Goal: Ask a question

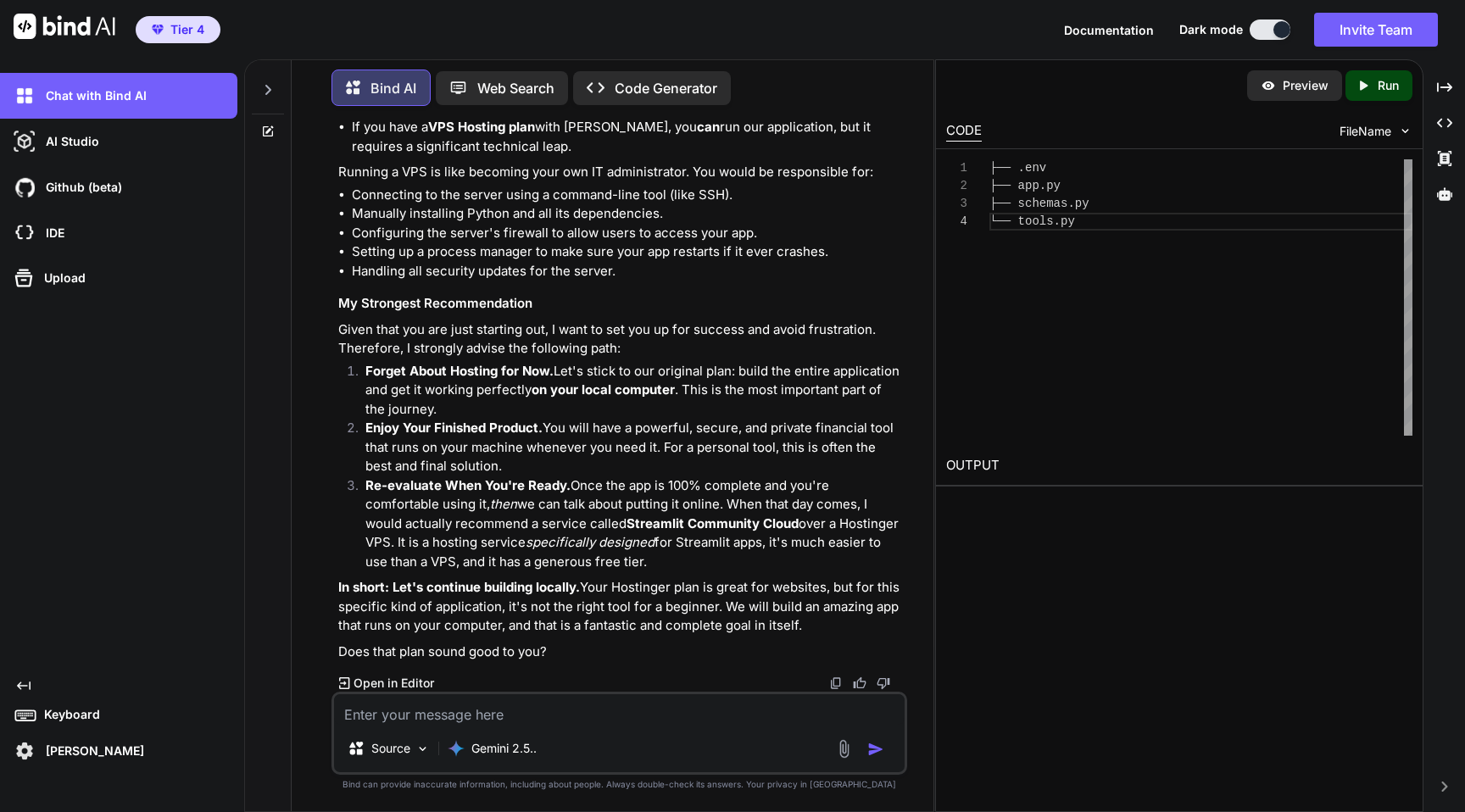
scroll to position [19909, 0]
type textarea "x"
type textarea "o"
type textarea "x"
type textarea "ok"
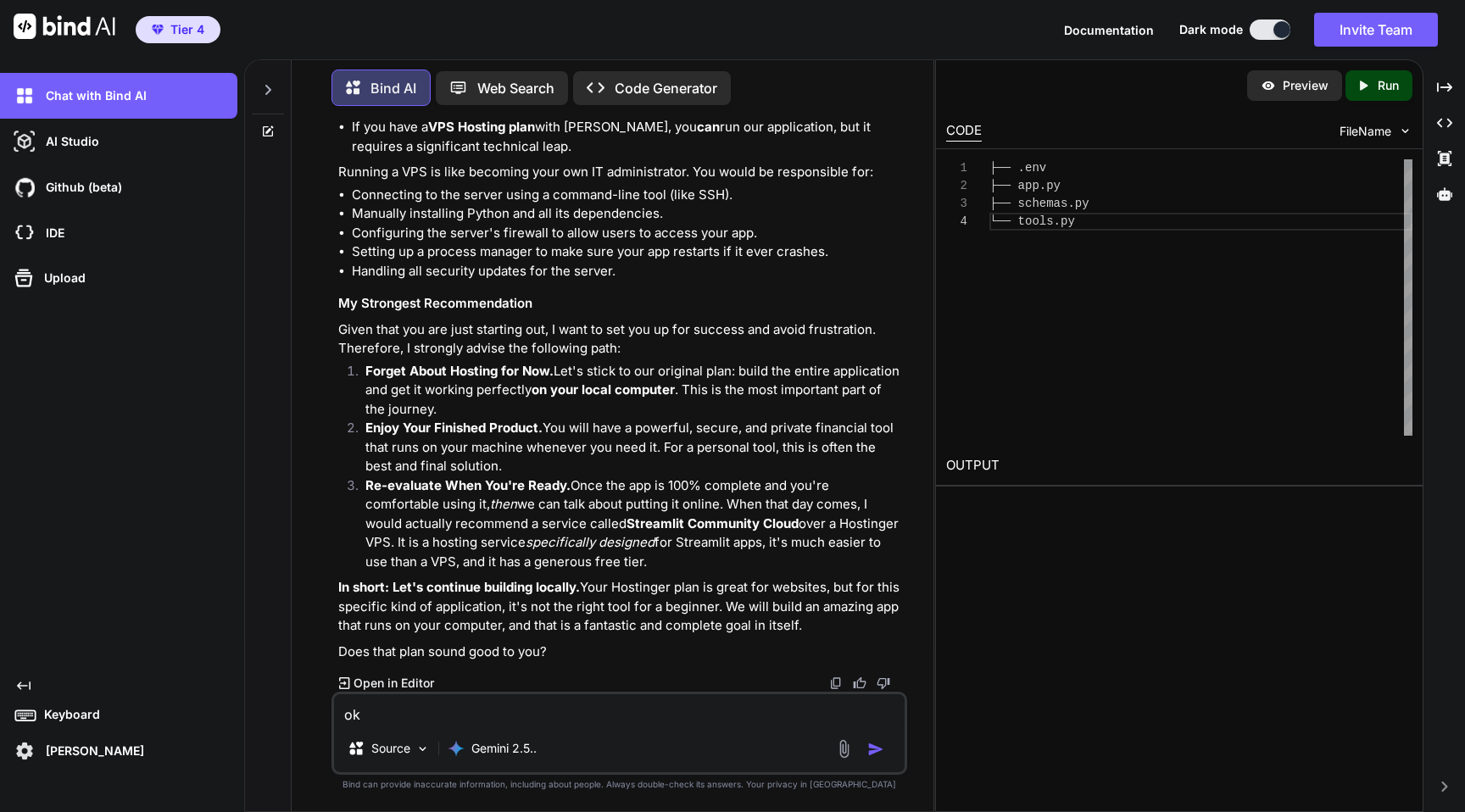
type textarea "x"
type textarea "ok."
type textarea "x"
type textarea "ok."
type textarea "x"
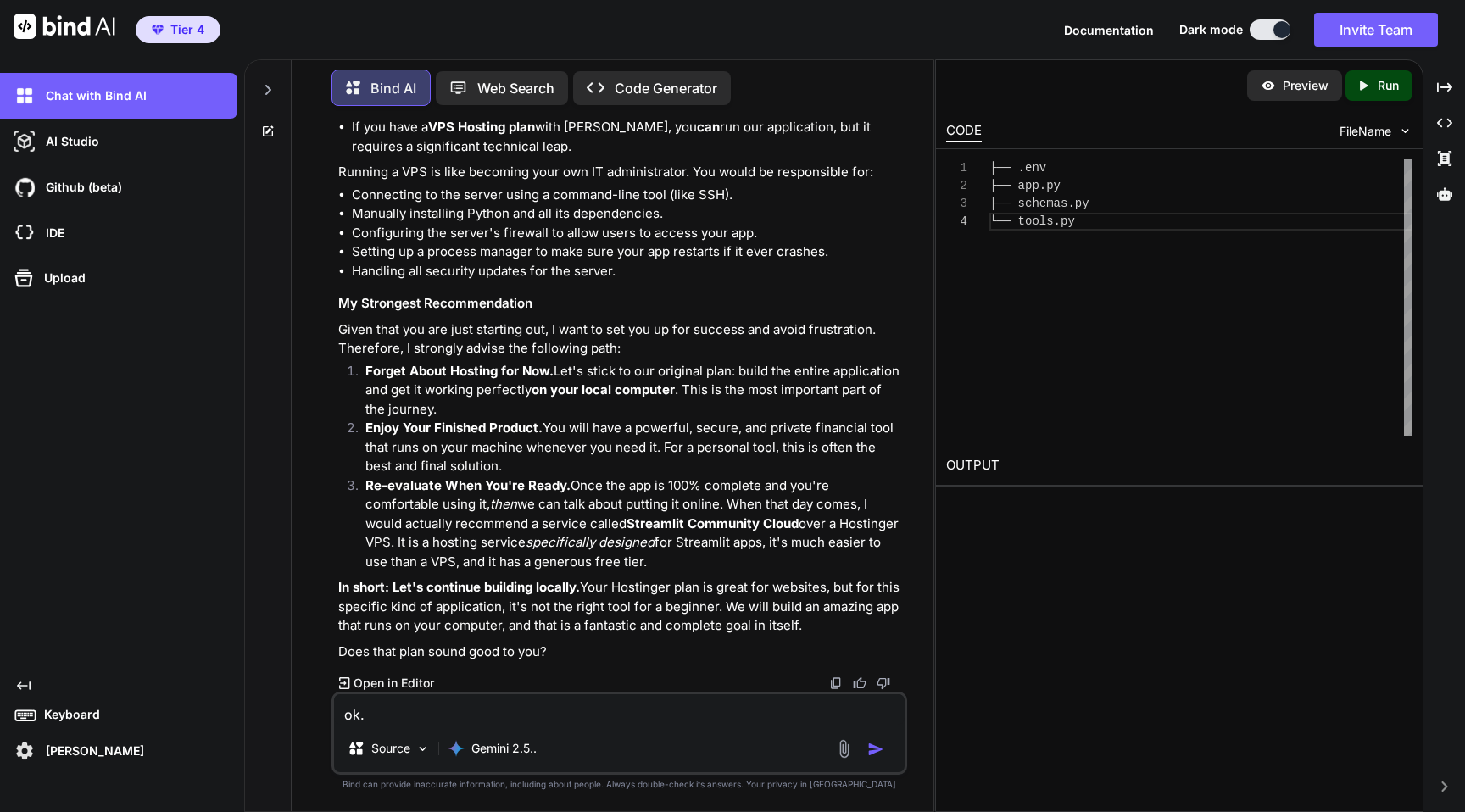
type textarea "ok. W"
type textarea "x"
type textarea "ok. Wh"
type textarea "x"
type textarea "ok. Wha"
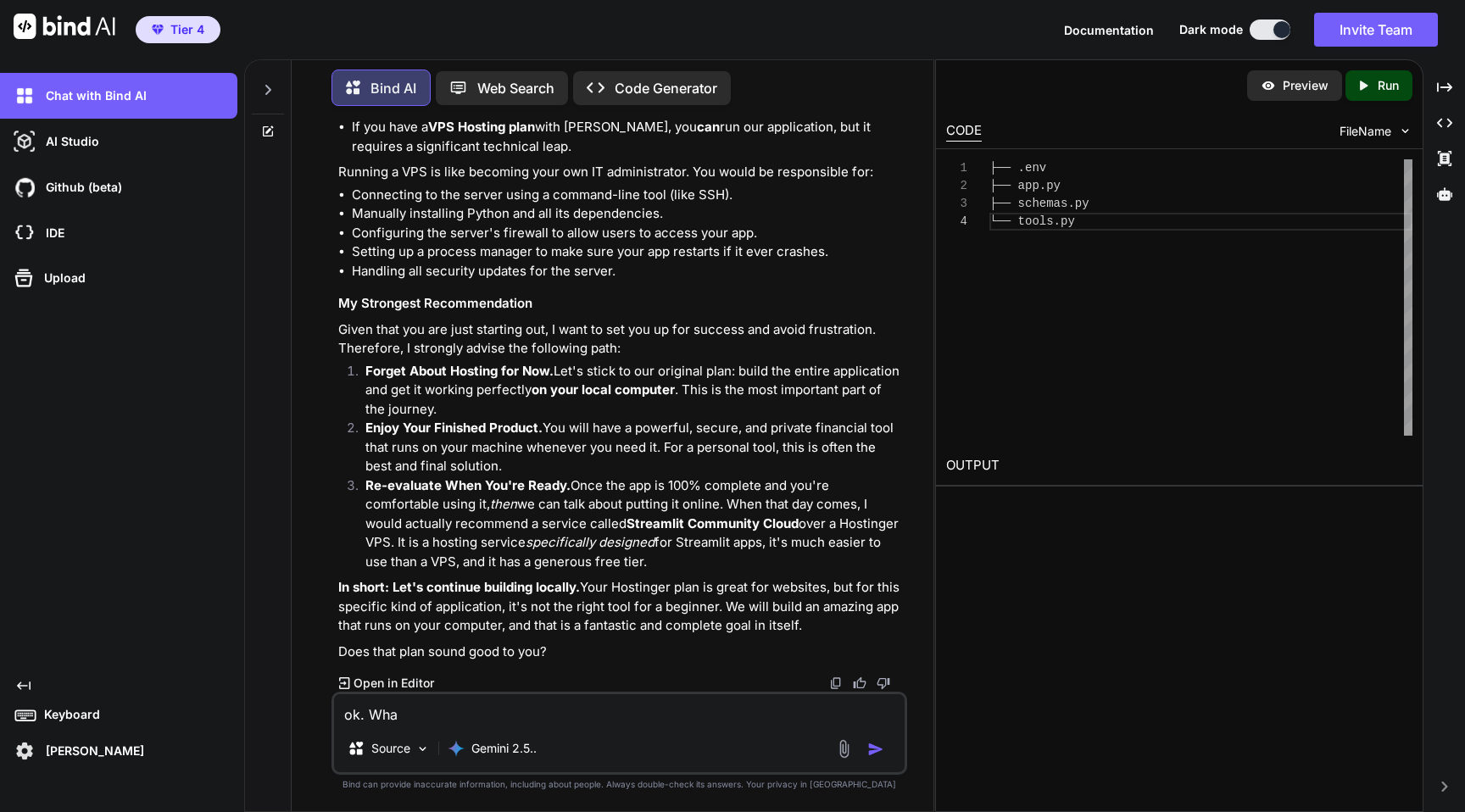
type textarea "x"
type textarea "ok. What"
type textarea "x"
type textarea "ok. What's"
type textarea "x"
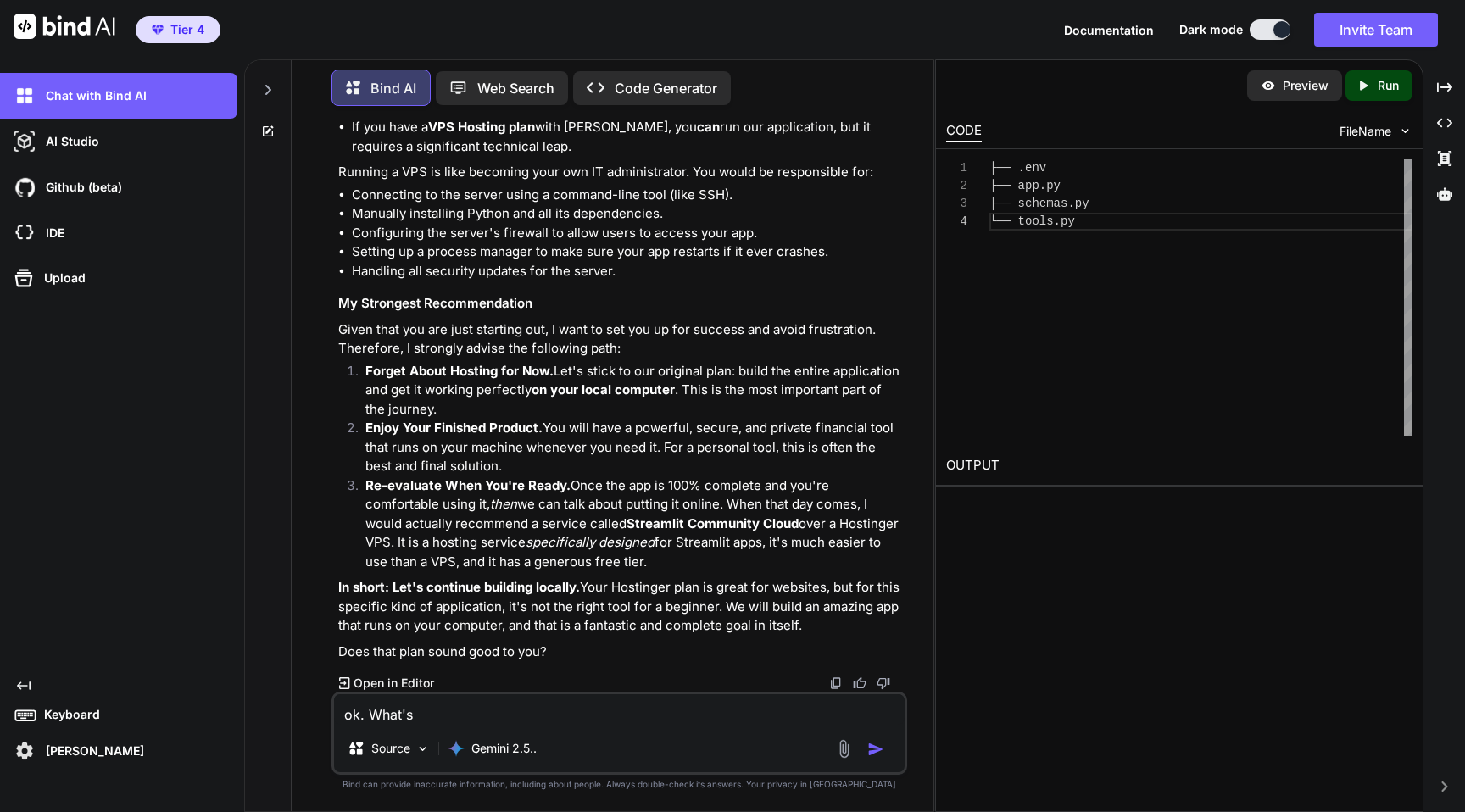
type textarea "ok. What's"
type textarea "x"
type textarea "ok. What's t"
type textarea "x"
type textarea "ok. What's the"
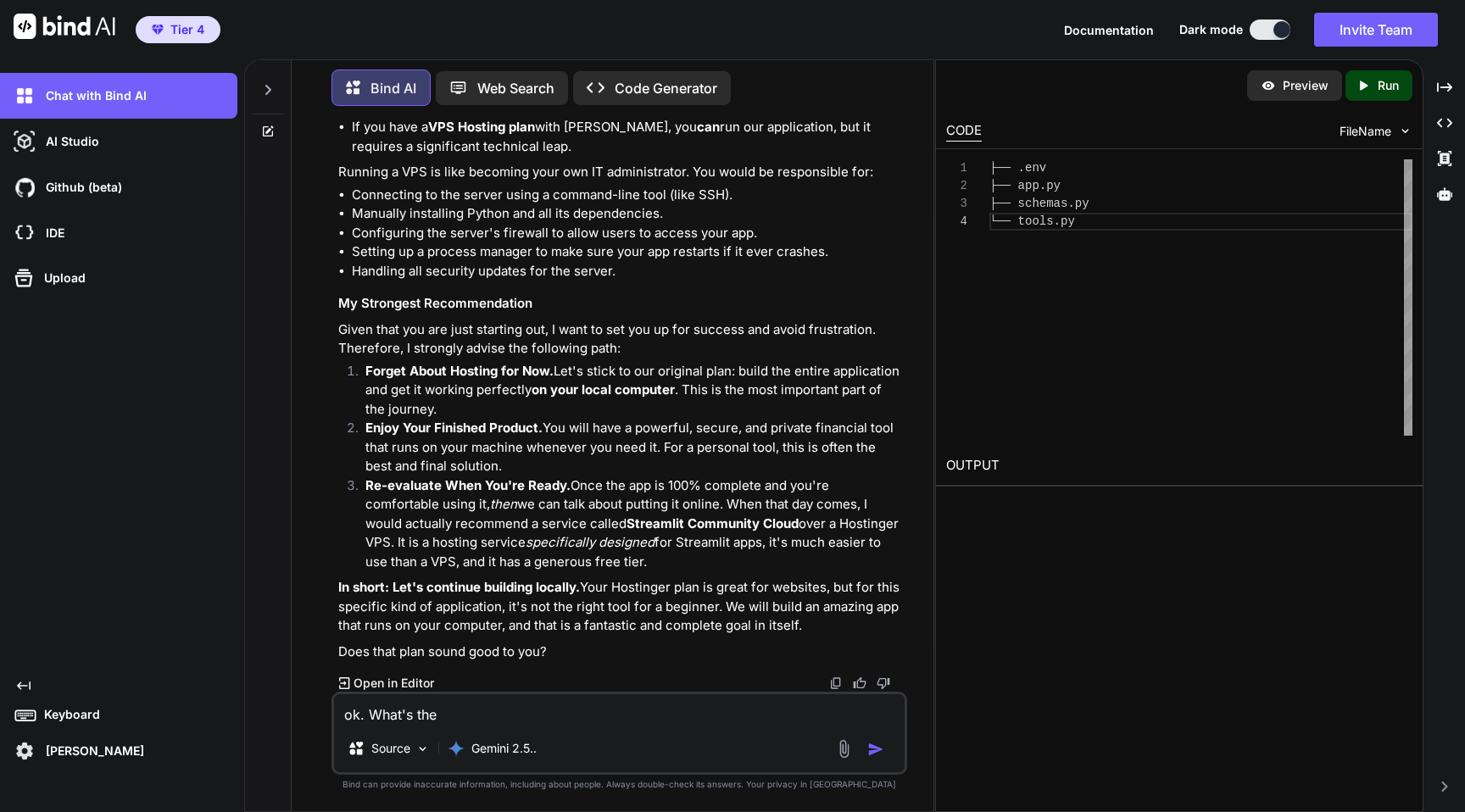
type textarea "x"
type textarea "ok. What's the"
type textarea "x"
type textarea "ok. What's the f"
type textarea "x"
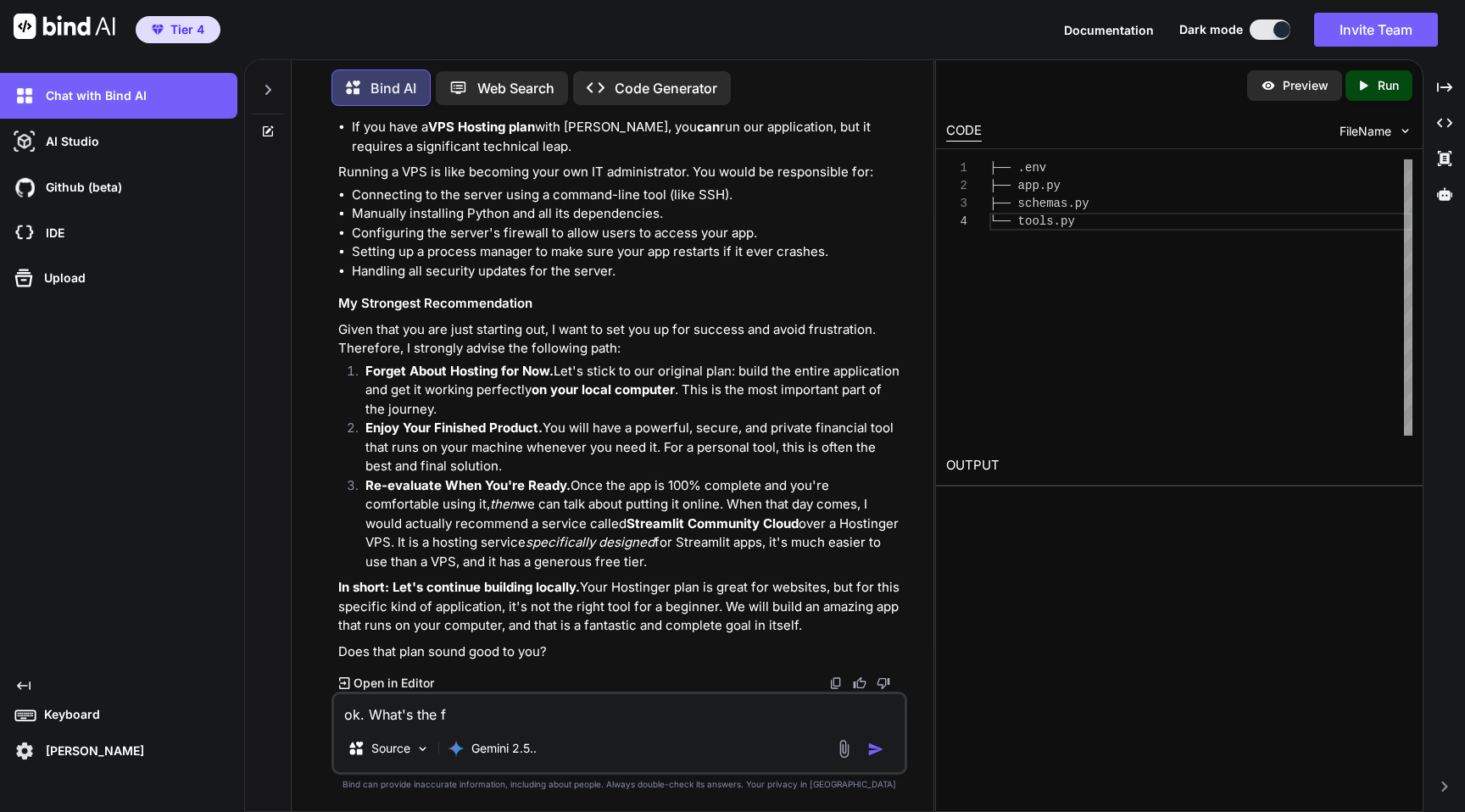
type textarea "ok. What's the fi"
type textarea "x"
type textarea "ok. What's the fir"
type textarea "x"
type textarea "ok. What's the firsr"
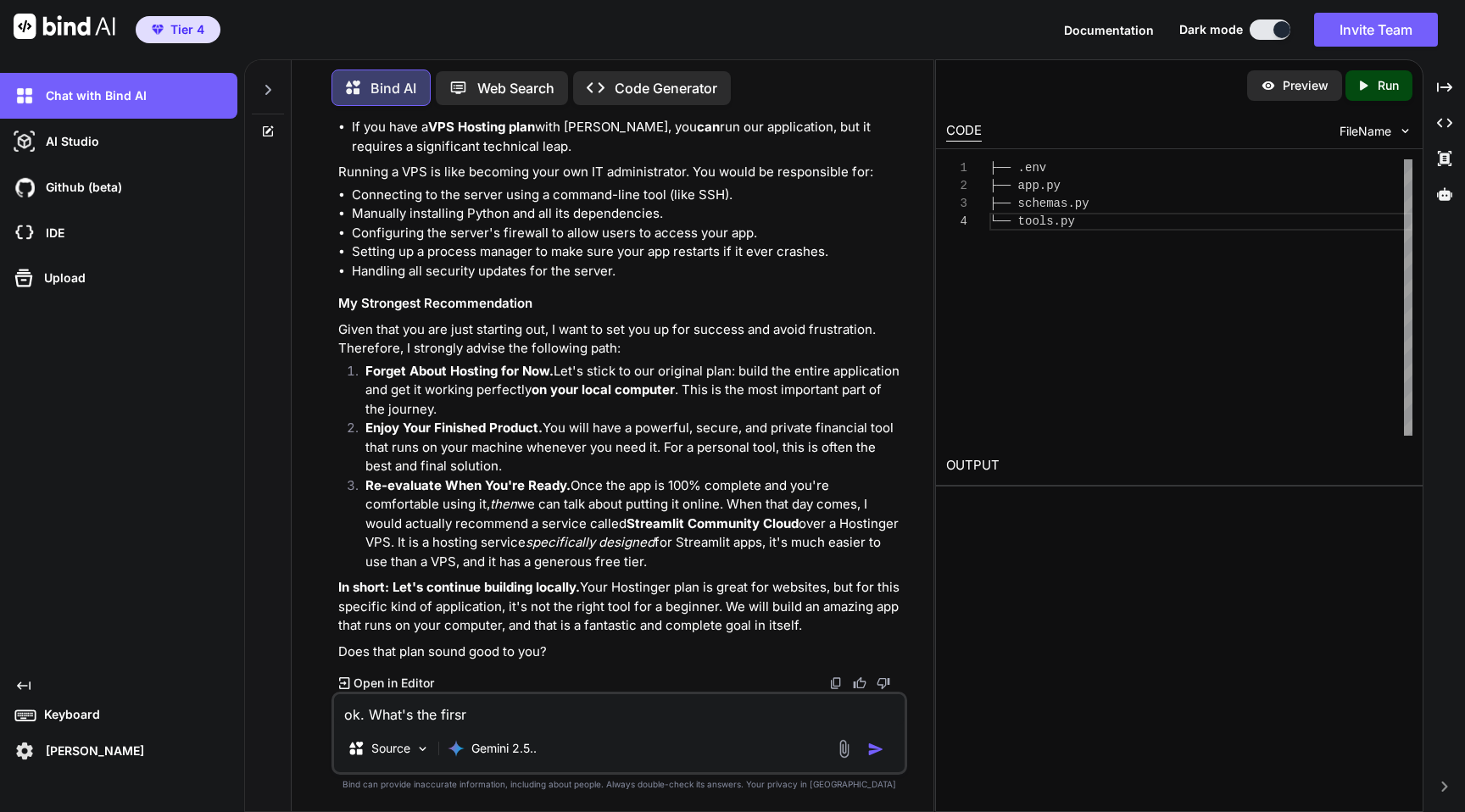
type textarea "x"
type textarea "ok. What's the firsrt"
type textarea "x"
type textarea "ok. What's the firsrt"
type textarea "x"
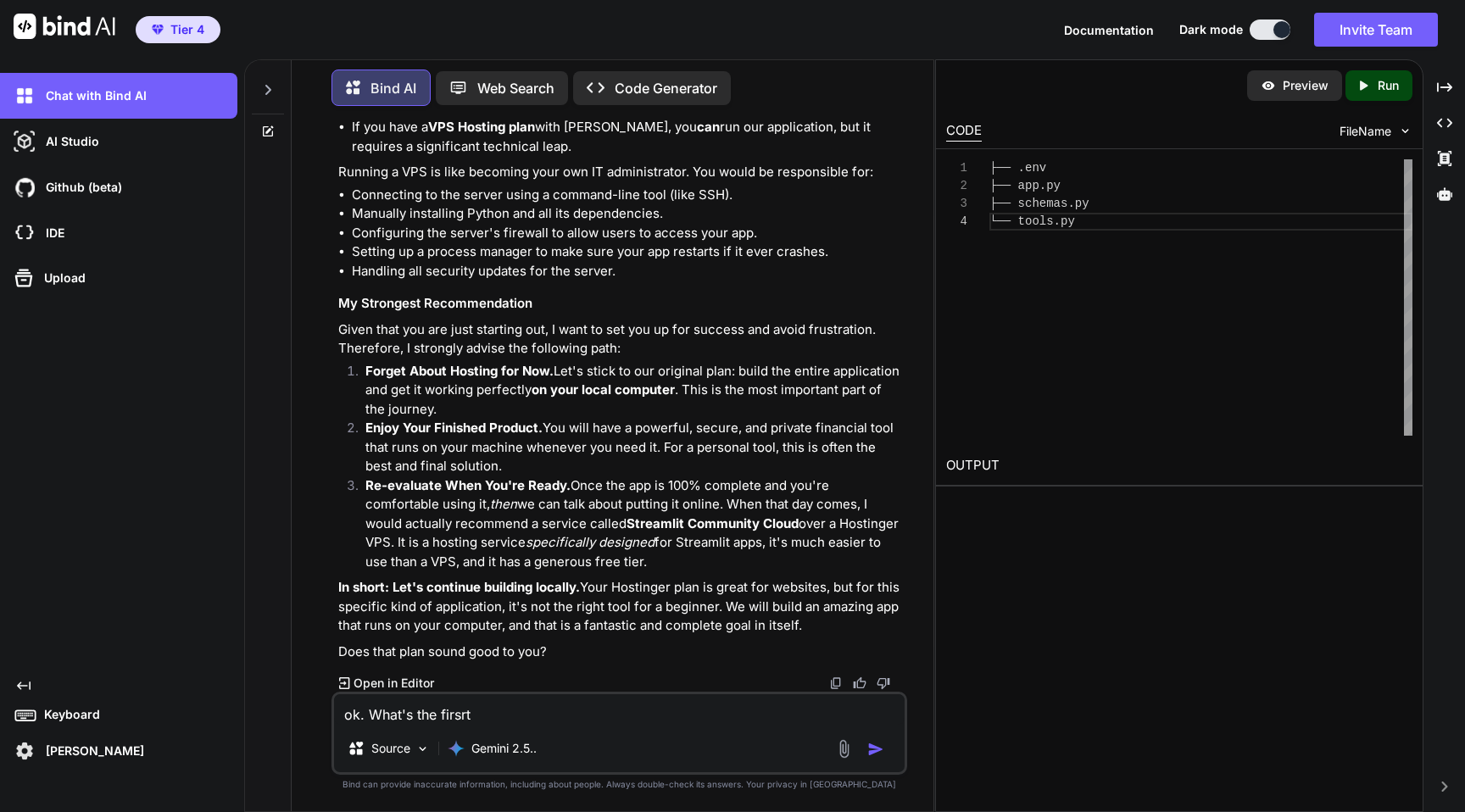
type textarea "ok. What's the firsrt"
type textarea "x"
type textarea "ok. What's the firsr"
type textarea "x"
type textarea "ok. What's the firs"
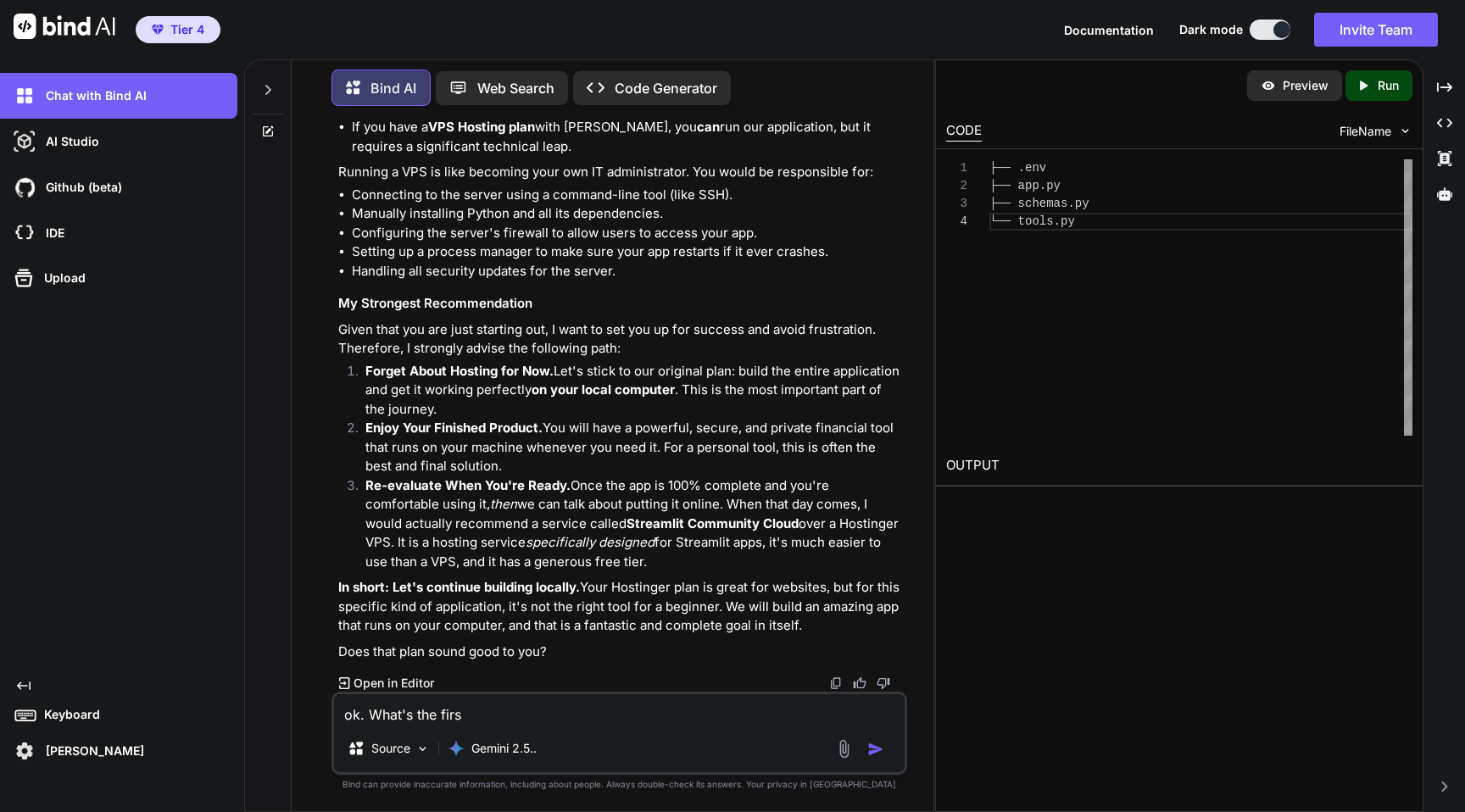
type textarea "x"
type textarea "ok. What's the firs"
type textarea "x"
type textarea "ok. What's the firs s"
type textarea "x"
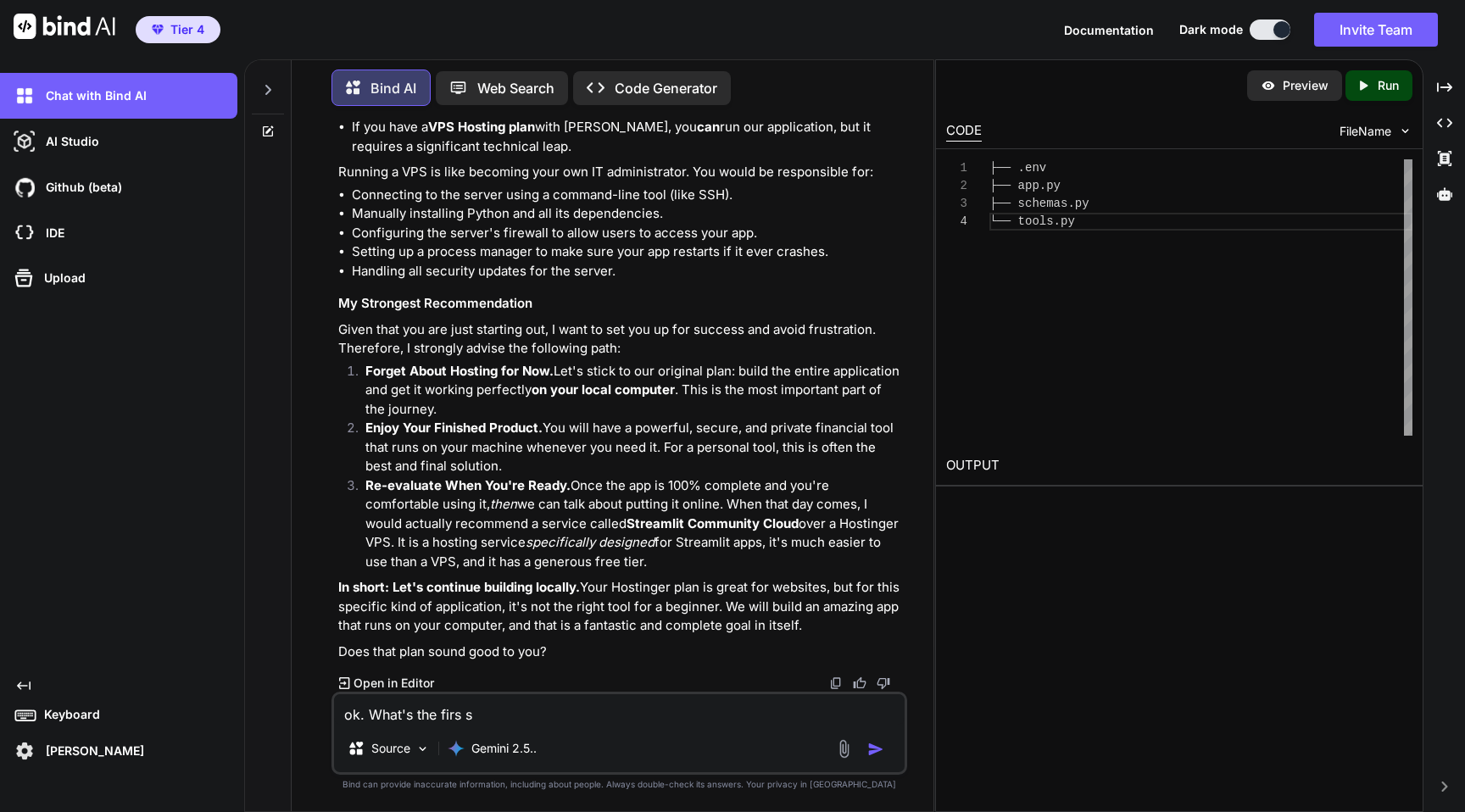
type textarea "ok. What's the firs st"
type textarea "x"
type textarea "ok. What's the firs ste"
type textarea "x"
type textarea "ok. What's the firs step"
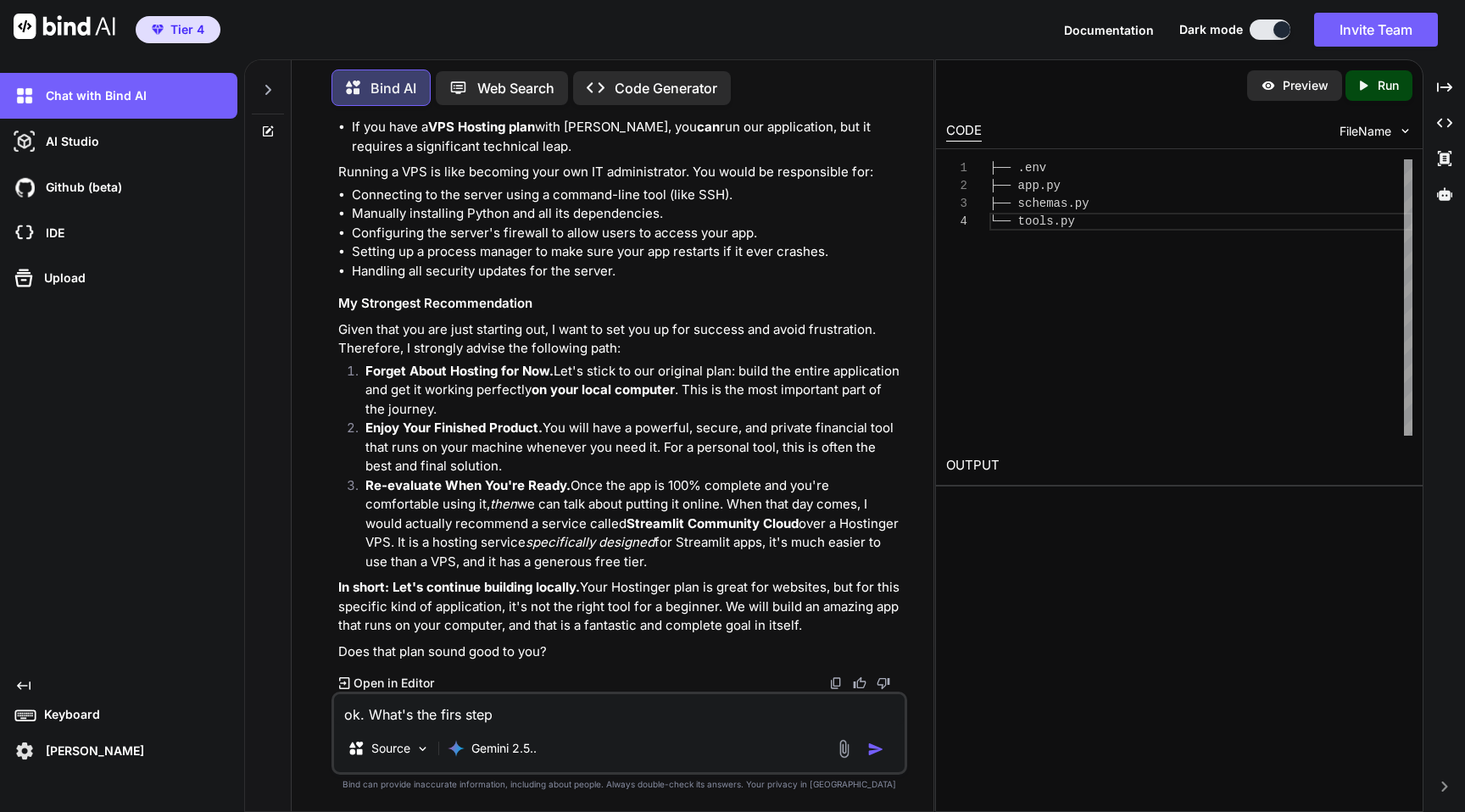
type textarea "x"
type textarea "ok. What's the firs step"
type textarea "x"
type textarea "ok. What's the firs step t"
type textarea "x"
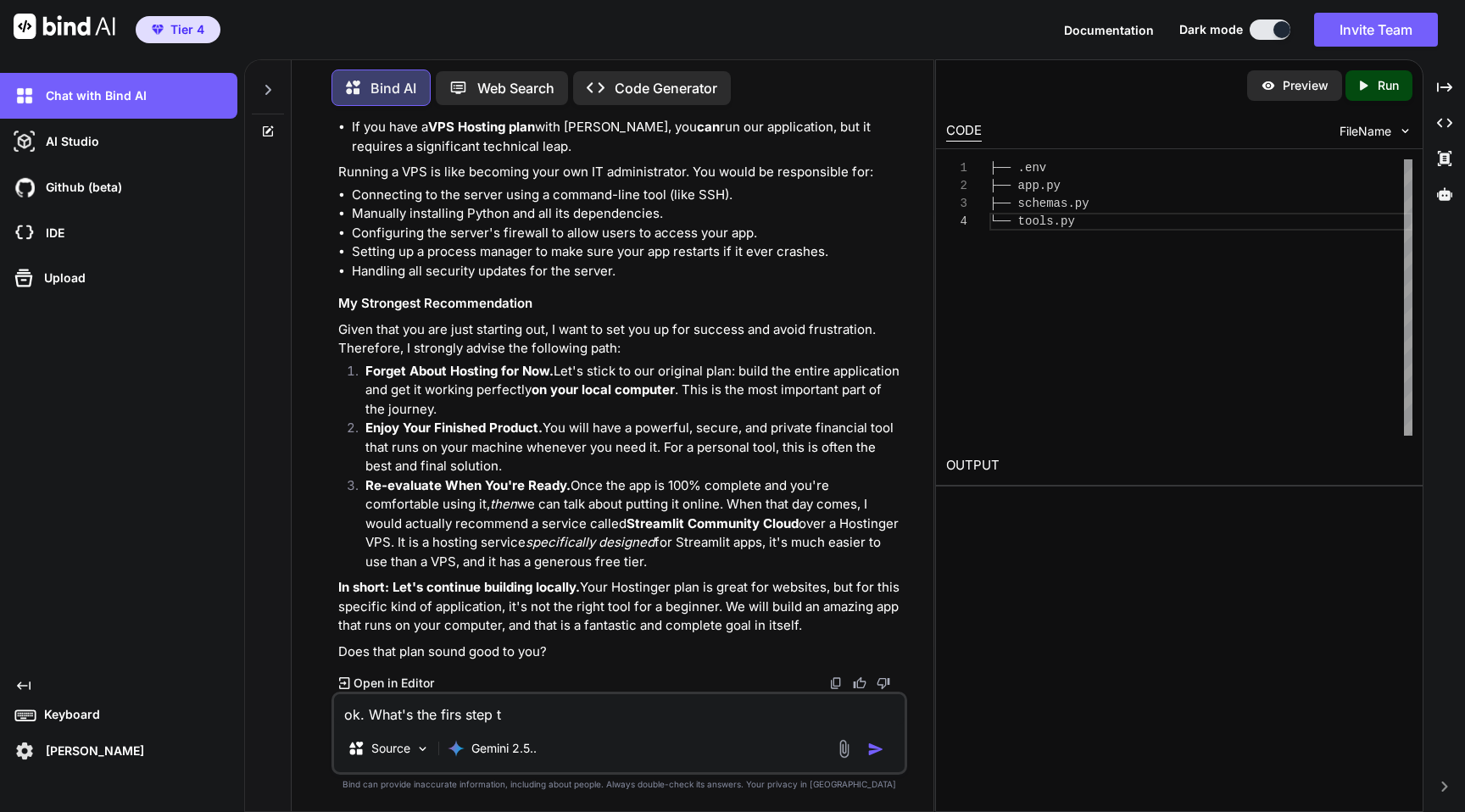
type textarea "ok. What's the firs step th"
type textarea "x"
type textarea "ok. What's the firs step the"
type textarea "x"
type textarea "ok. What's the firs step then"
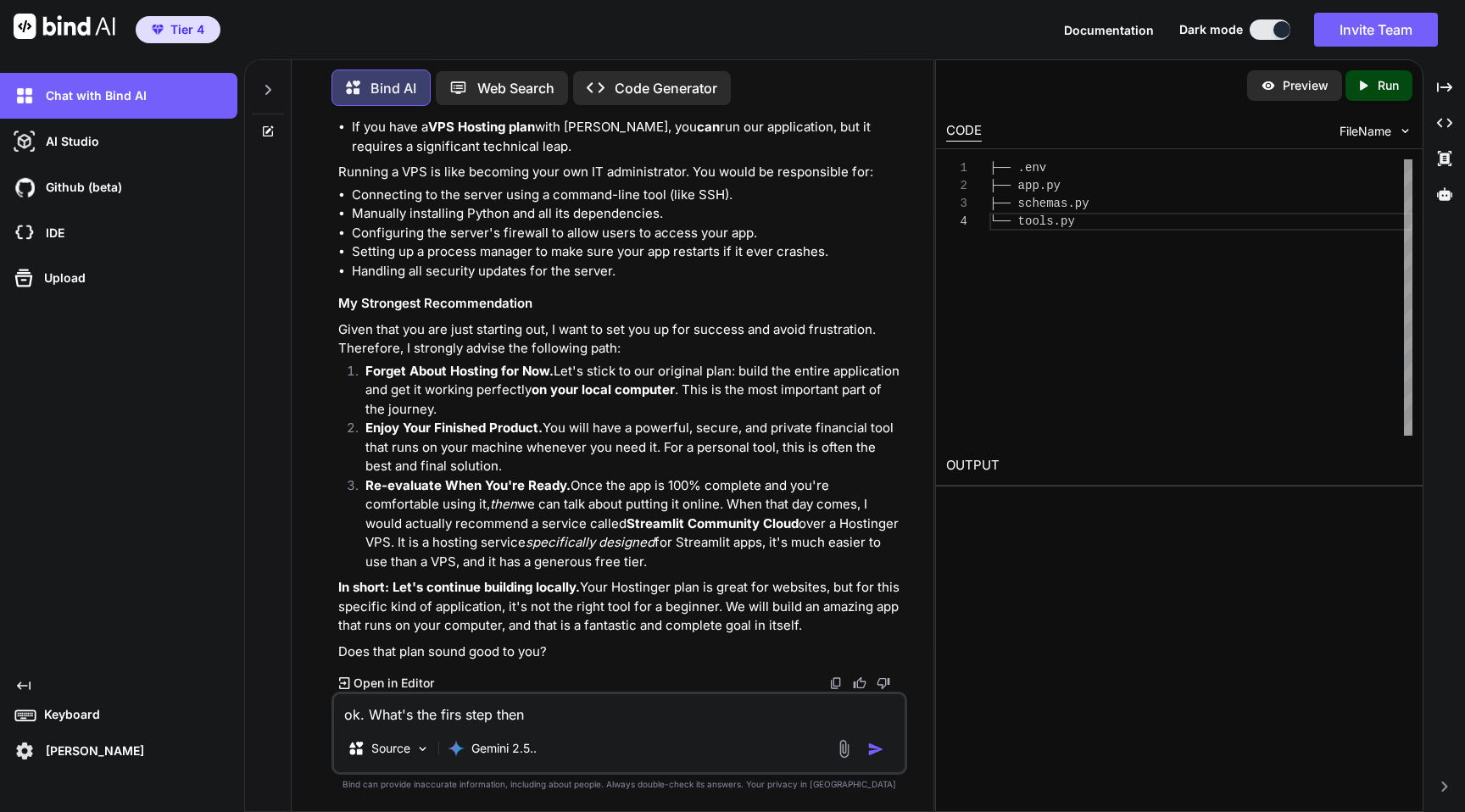
type textarea "x"
type textarea "ok. What's the firs step then?"
type textarea "x"
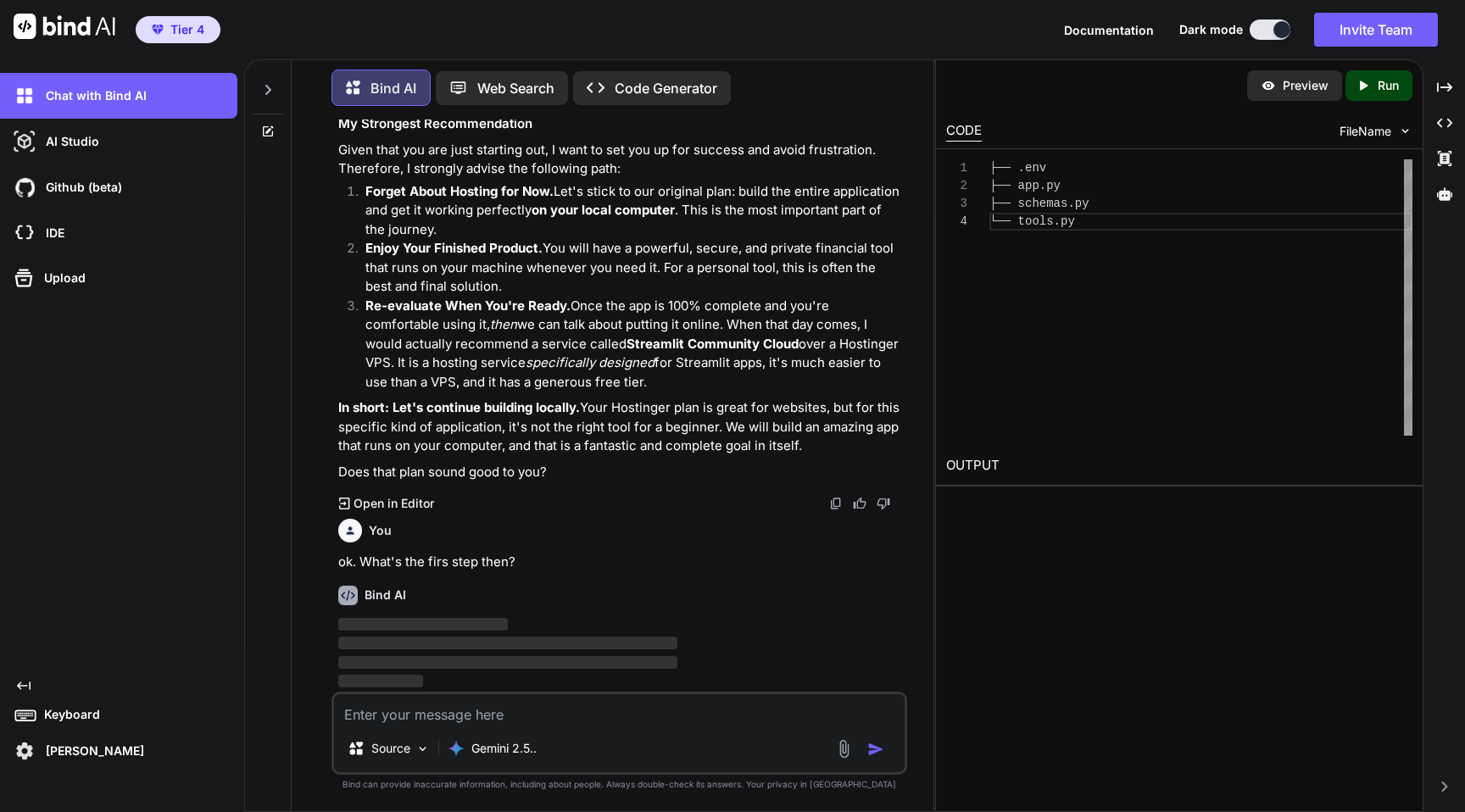
scroll to position [20089, 0]
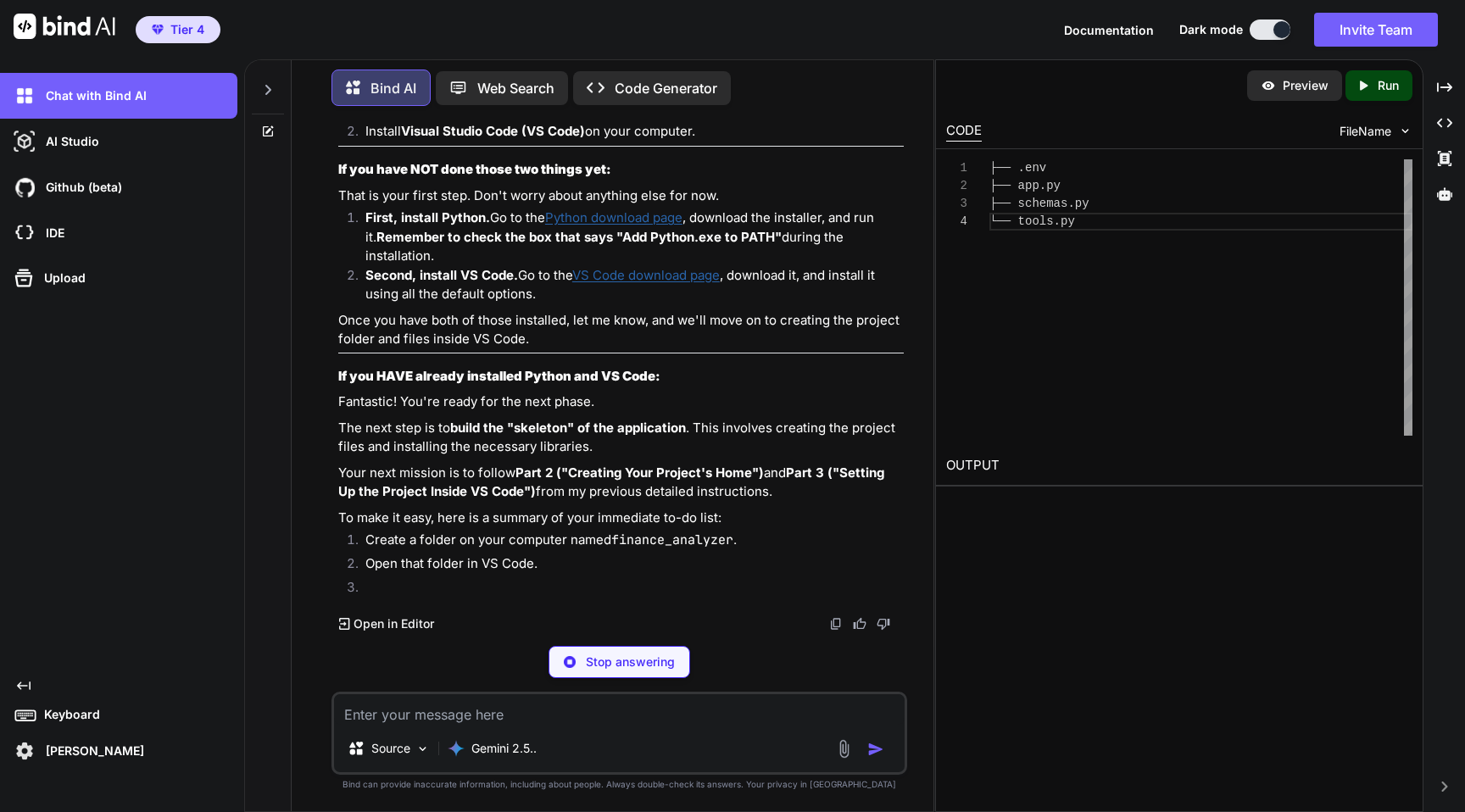
type textarea "x"
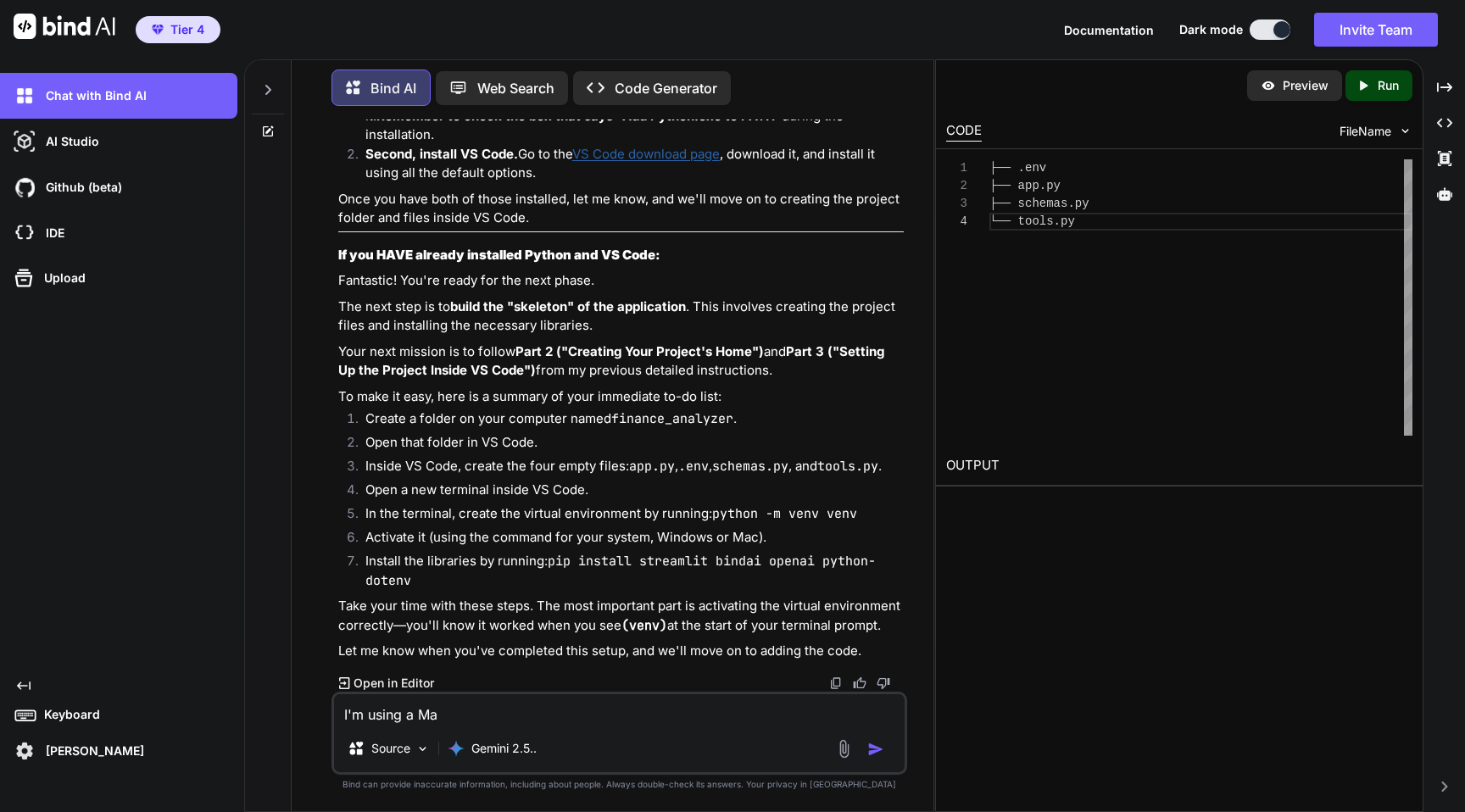
type textarea "I'm using a Mac"
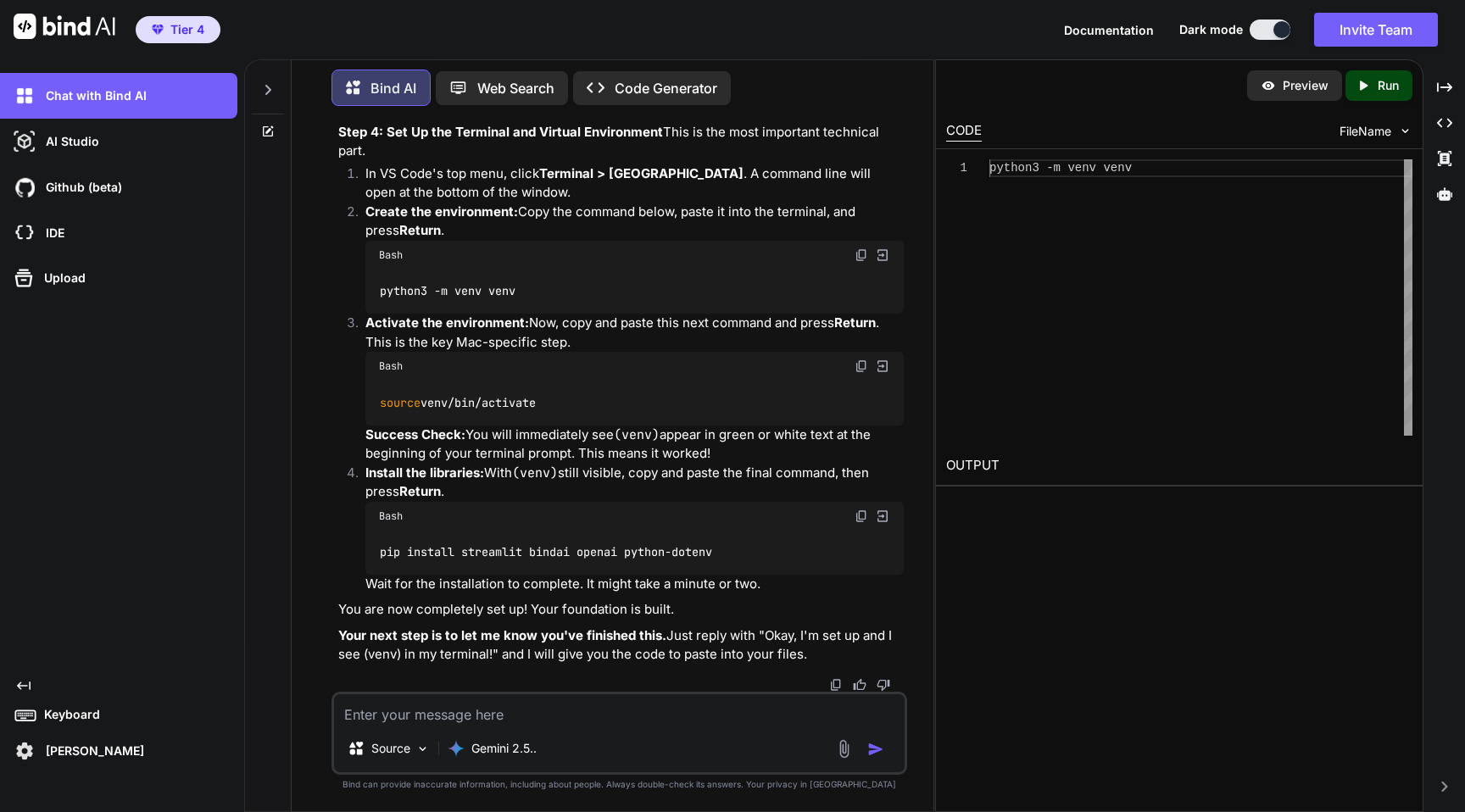
scroll to position [21199, 0]
type textarea "Option A"
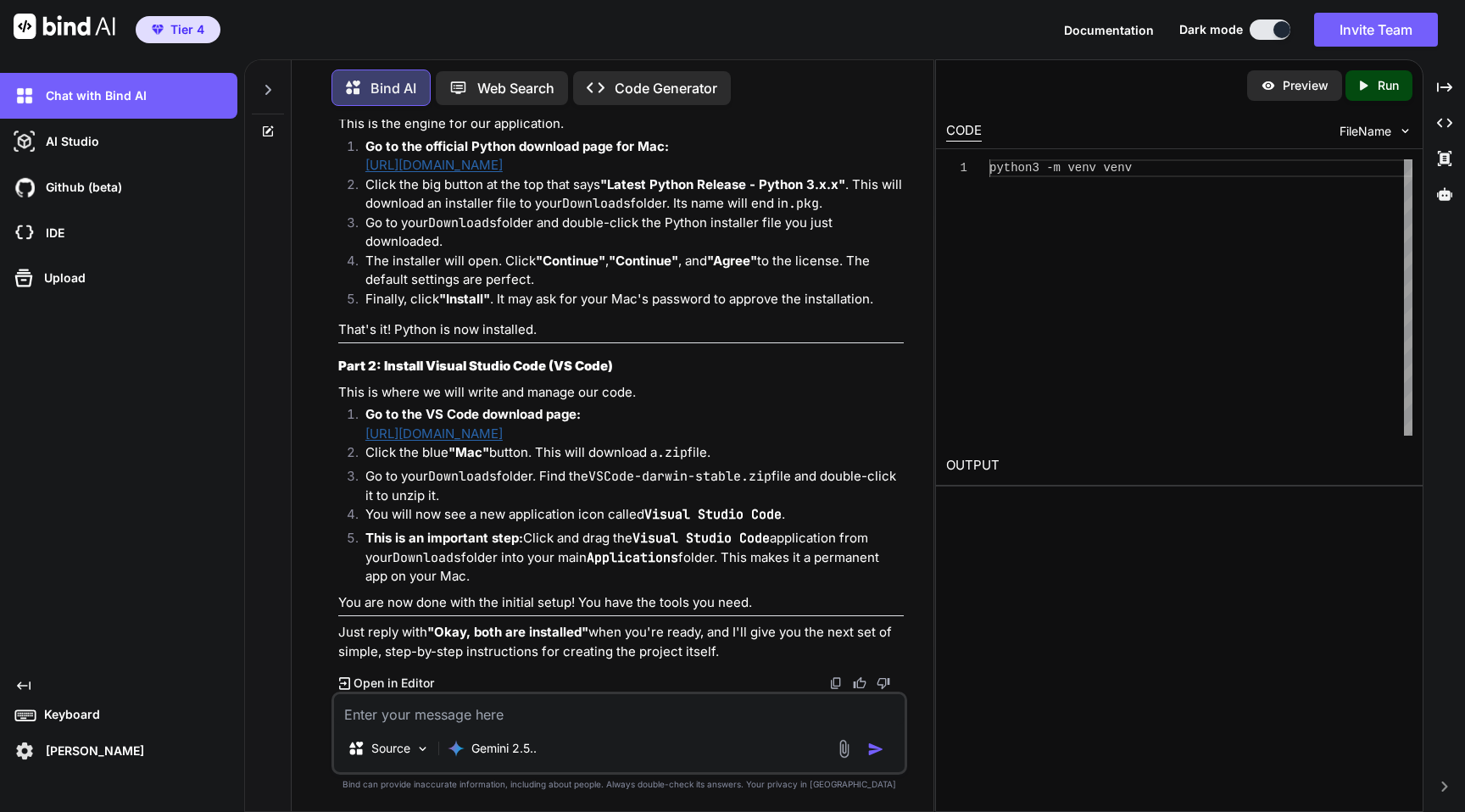
scroll to position [22775, 0]
click at [503, 173] on link "[URL][DOMAIN_NAME]" at bounding box center [434, 164] width 137 height 16
